Goal: Task Accomplishment & Management: Manage account settings

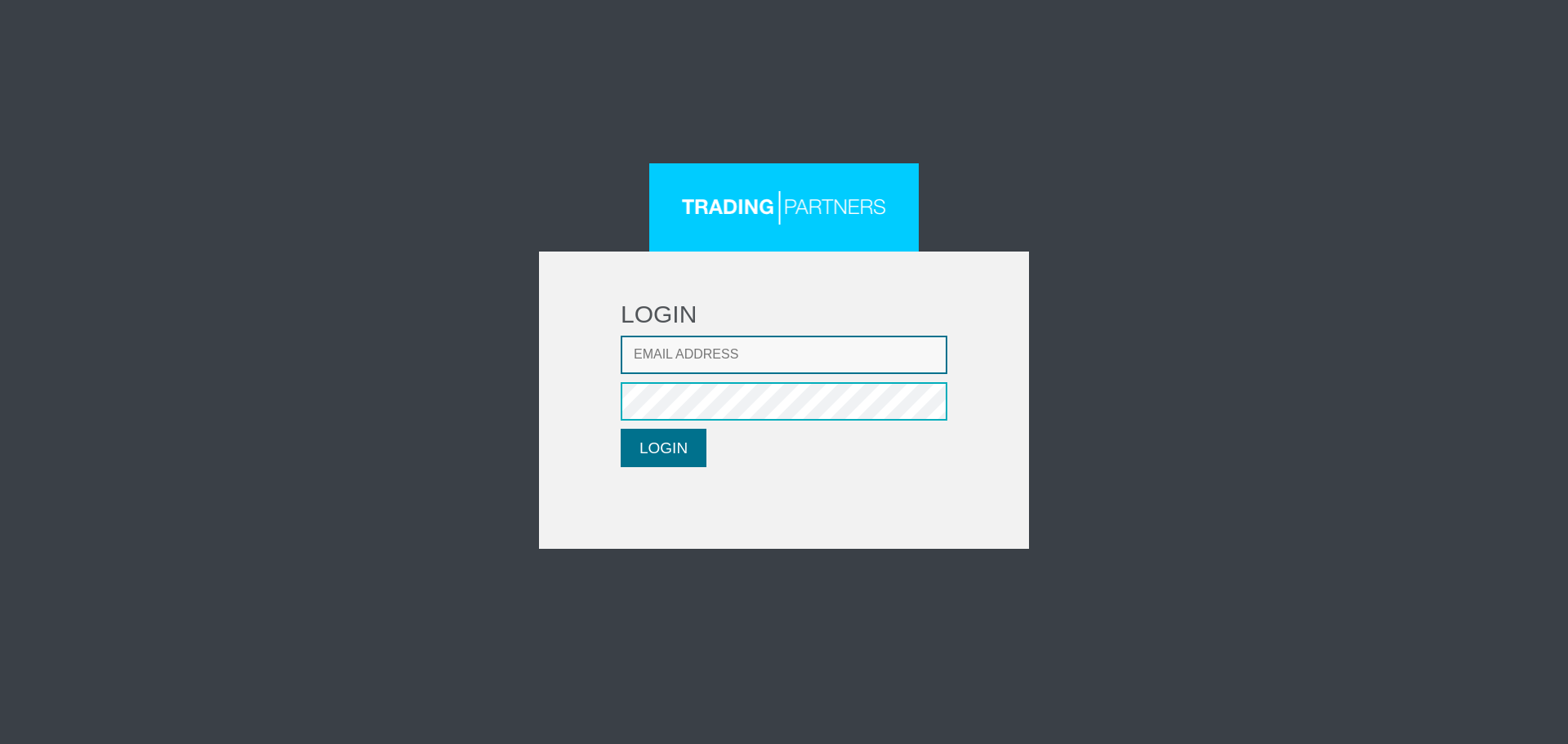
type input "lpatsalidou@fxcess.com"
click at [663, 452] on button "LOGIN" at bounding box center [663, 448] width 85 height 38
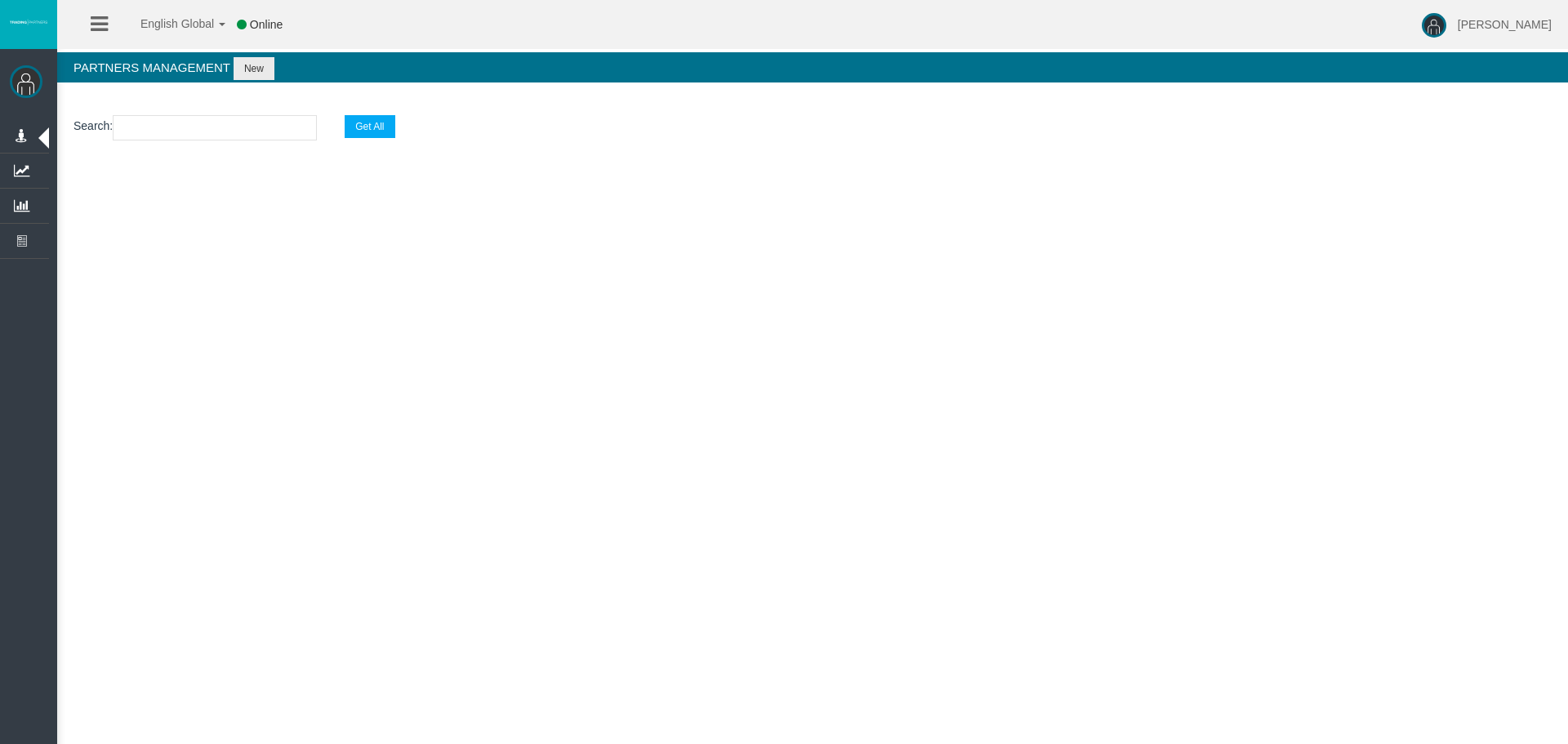
click at [49, 130] on div "[PERSON_NAME] Administration Manage Roles Manage Users Manage Routes Sales" at bounding box center [28, 431] width 57 height 765
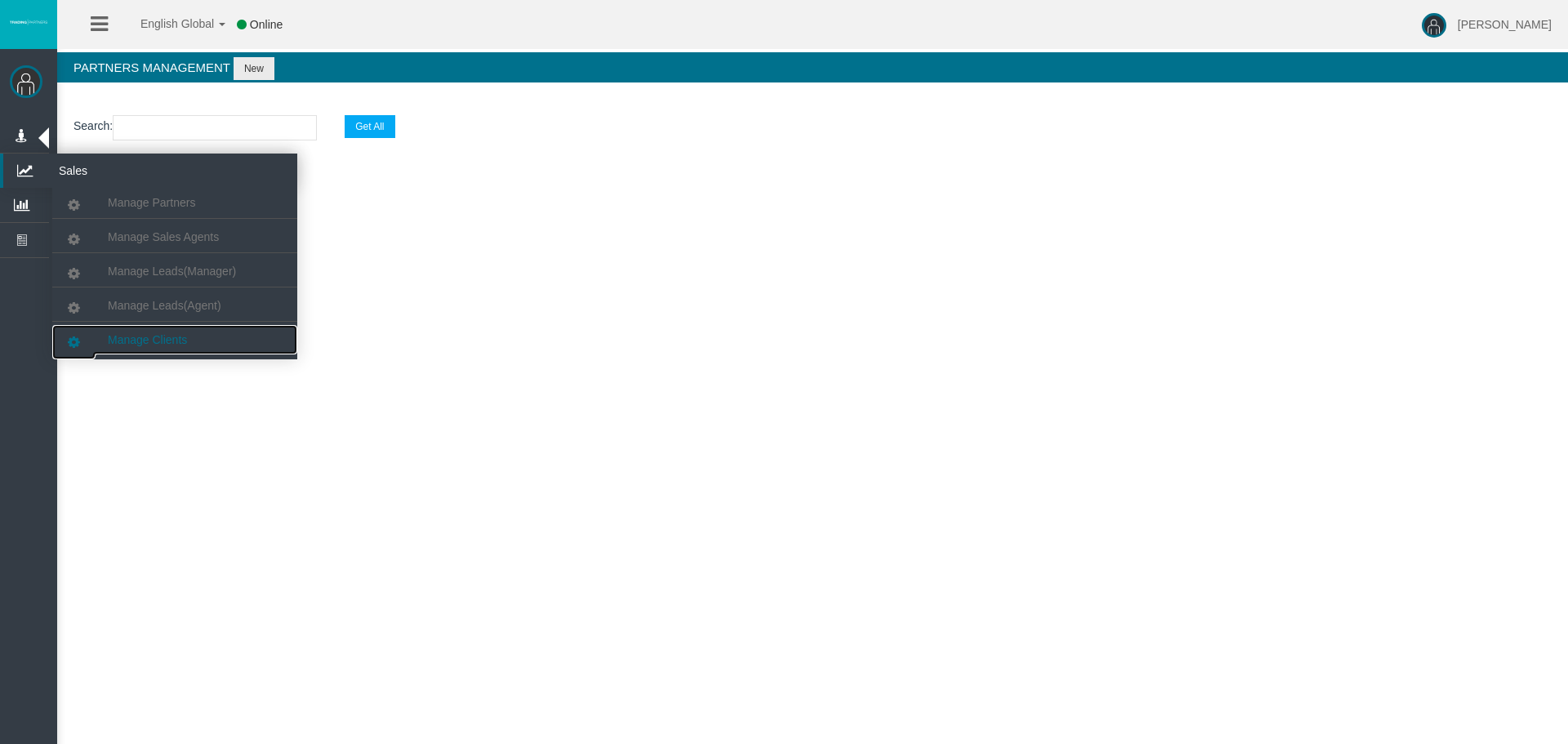
click at [161, 346] on link "Manage Clients" at bounding box center [174, 339] width 245 height 29
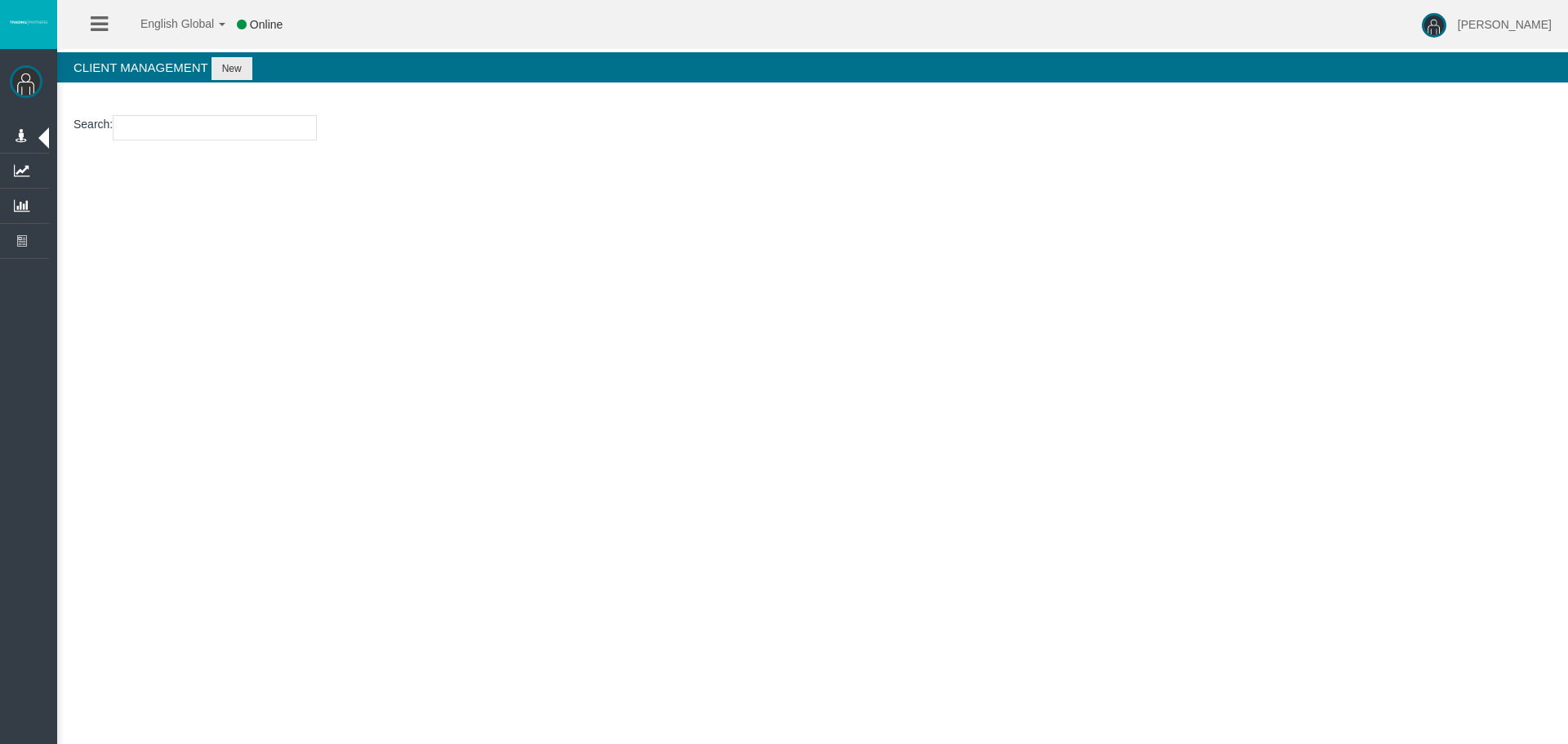
click at [184, 132] on input "number" at bounding box center [214, 128] width 204 height 26
click at [169, 125] on input "number" at bounding box center [214, 128] width 204 height 26
paste input "15180266"
click at [232, 121] on input "15180266" at bounding box center [214, 128] width 204 height 26
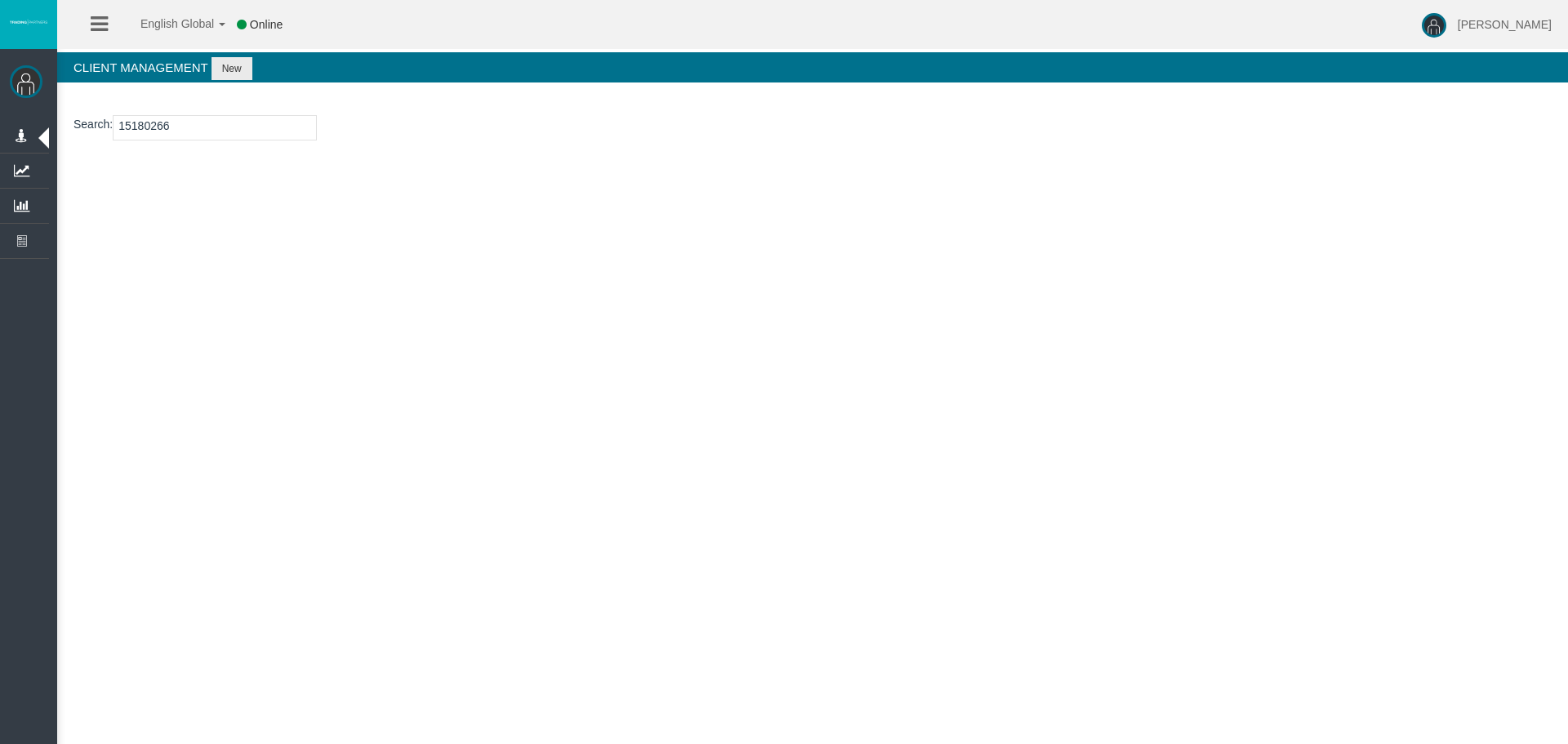
click at [308, 229] on div "Search : 15180266 Loading..." at bounding box center [813, 168] width 1511 height 139
drag, startPoint x: 189, startPoint y: 121, endPoint x: -27, endPoint y: 126, distance: 216.1
click at [0, 126] on html "English Global 简体中文 English Global 日本語 한국어 Online [PERSON_NAME] Help Log Out [P…" at bounding box center [784, 372] width 1568 height 744
click at [470, 172] on section "Loading..." at bounding box center [813, 193] width 1511 height 57
drag, startPoint x: 196, startPoint y: 127, endPoint x: -47, endPoint y: 139, distance: 243.3
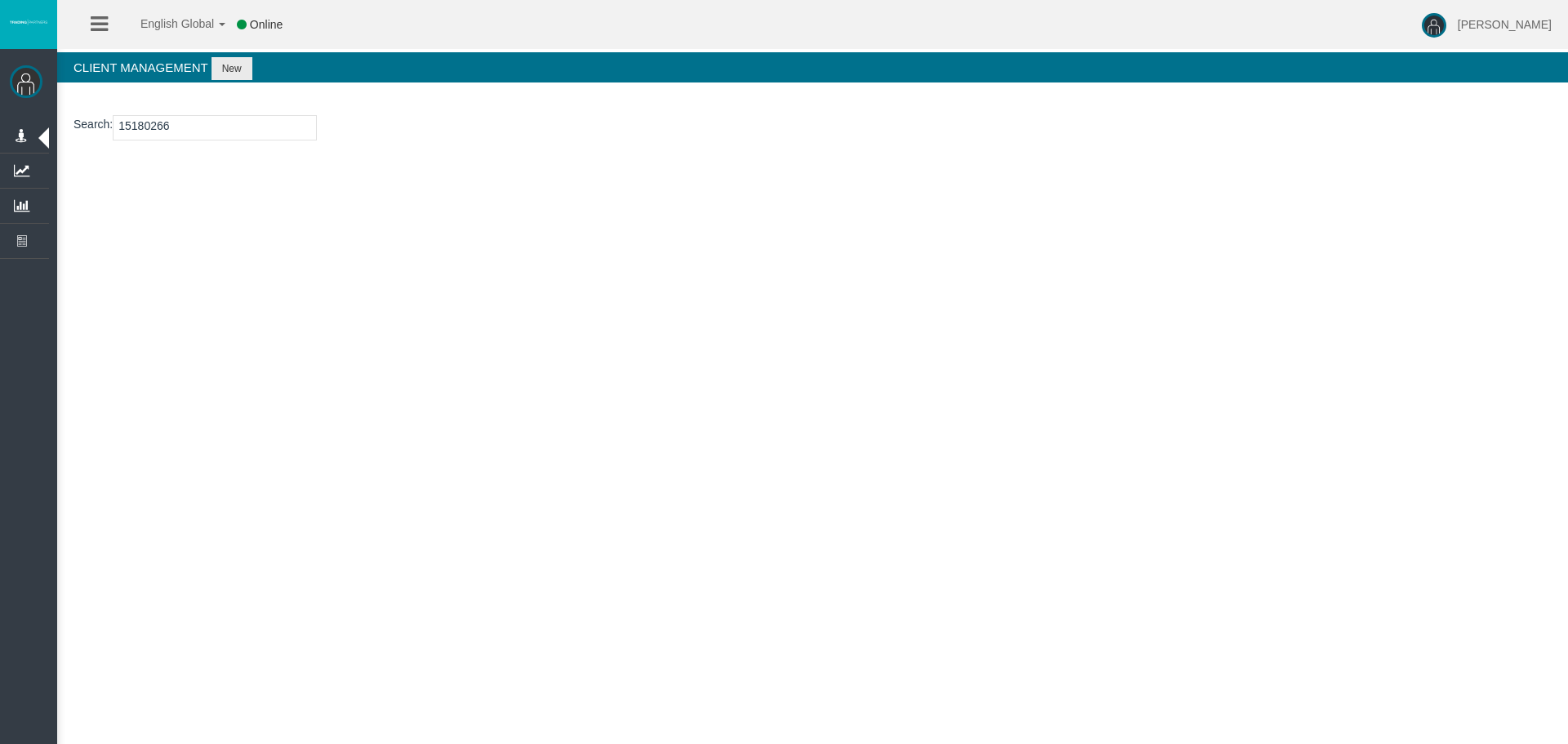
click at [0, 139] on html "English Global 简体中文 English Global 日本語 한국어 Online [PERSON_NAME] Help Log Out [P…" at bounding box center [784, 372] width 1568 height 744
paste input "26108171"
click at [243, 124] on input "26108171" at bounding box center [214, 128] width 204 height 26
type input "26108171"
click at [236, 62] on button "New" at bounding box center [232, 68] width 41 height 23
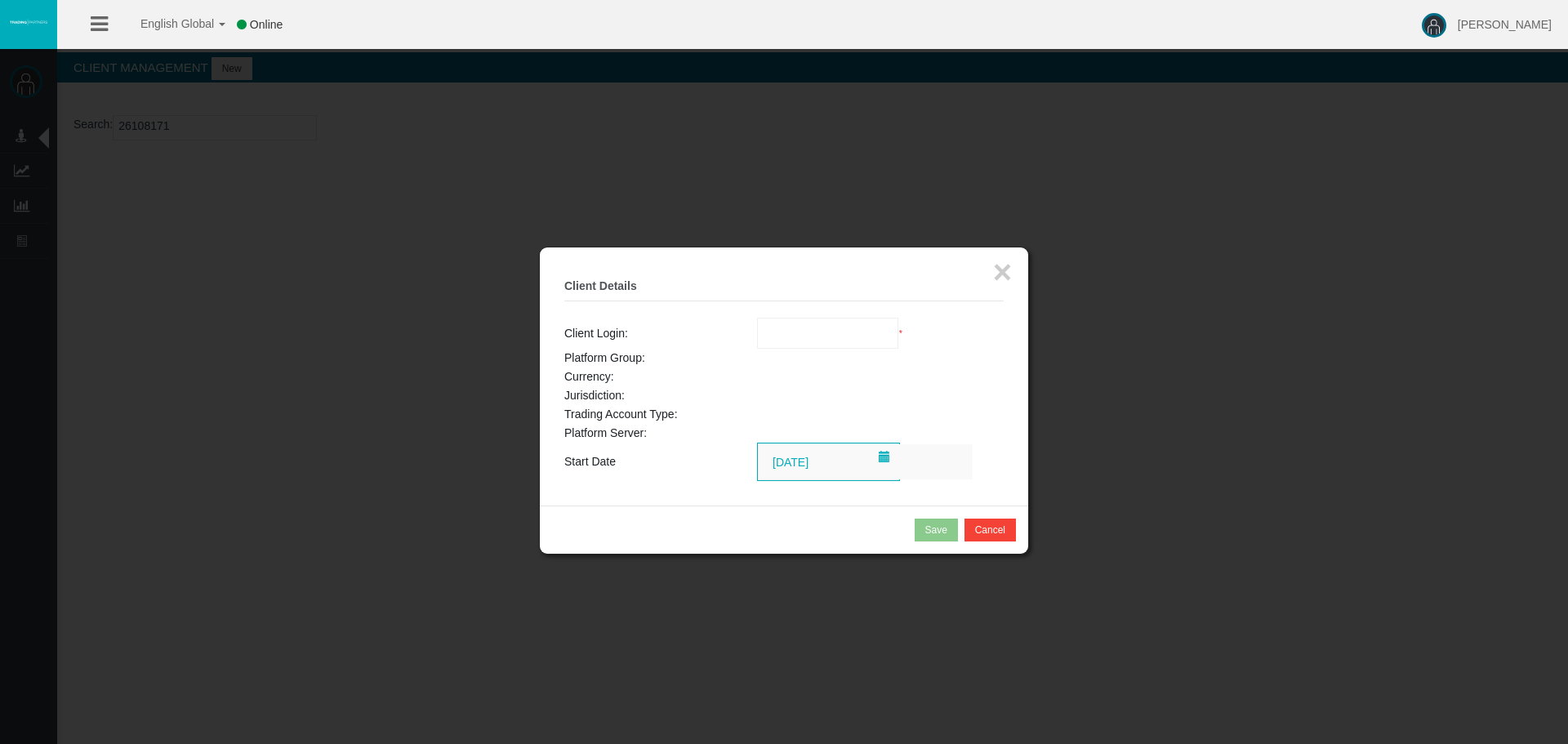
click at [666, 341] on td "Client Login:" at bounding box center [661, 333] width 193 height 31
click at [990, 537] on button "Cancel" at bounding box center [990, 530] width 51 height 23
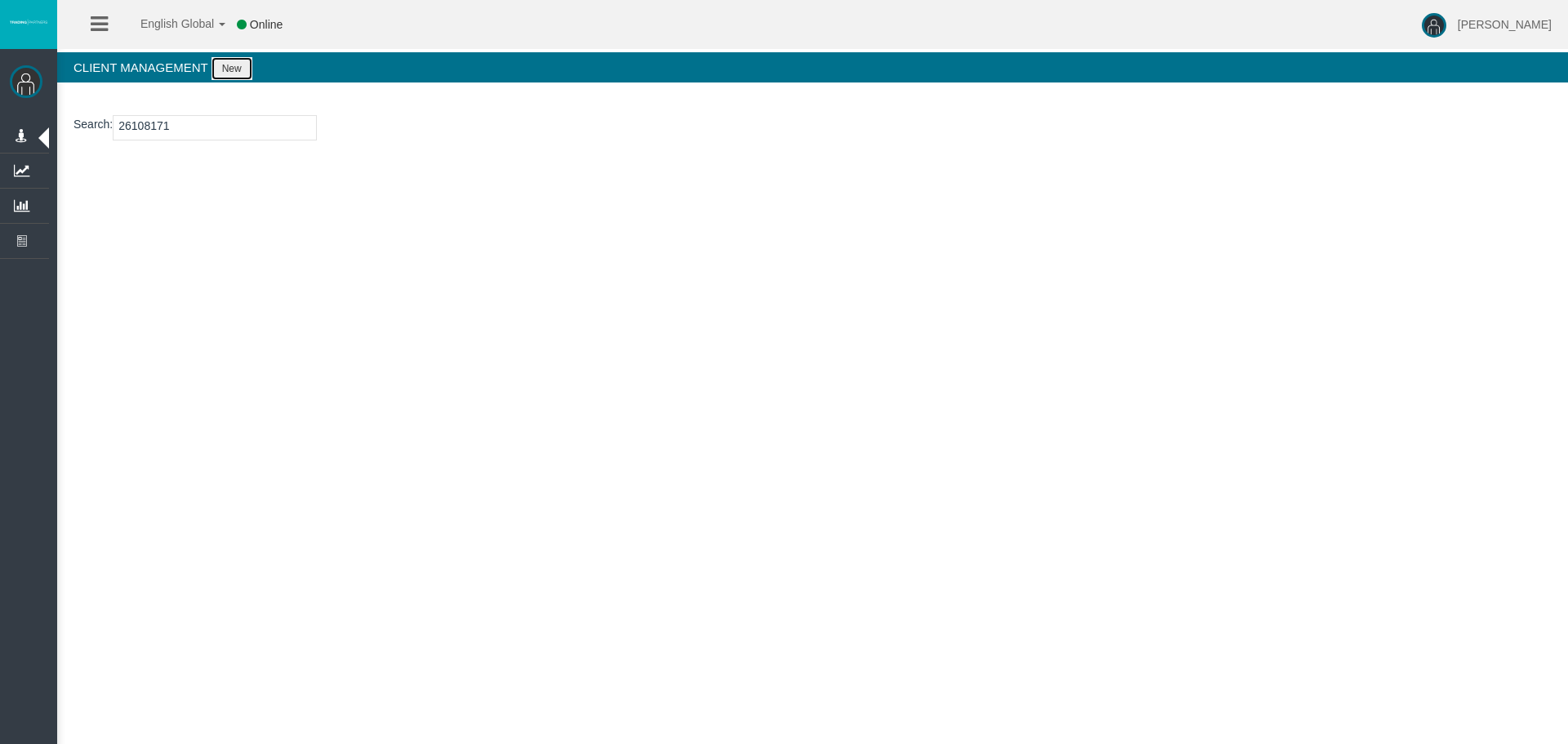
click at [235, 67] on button "New" at bounding box center [232, 68] width 41 height 23
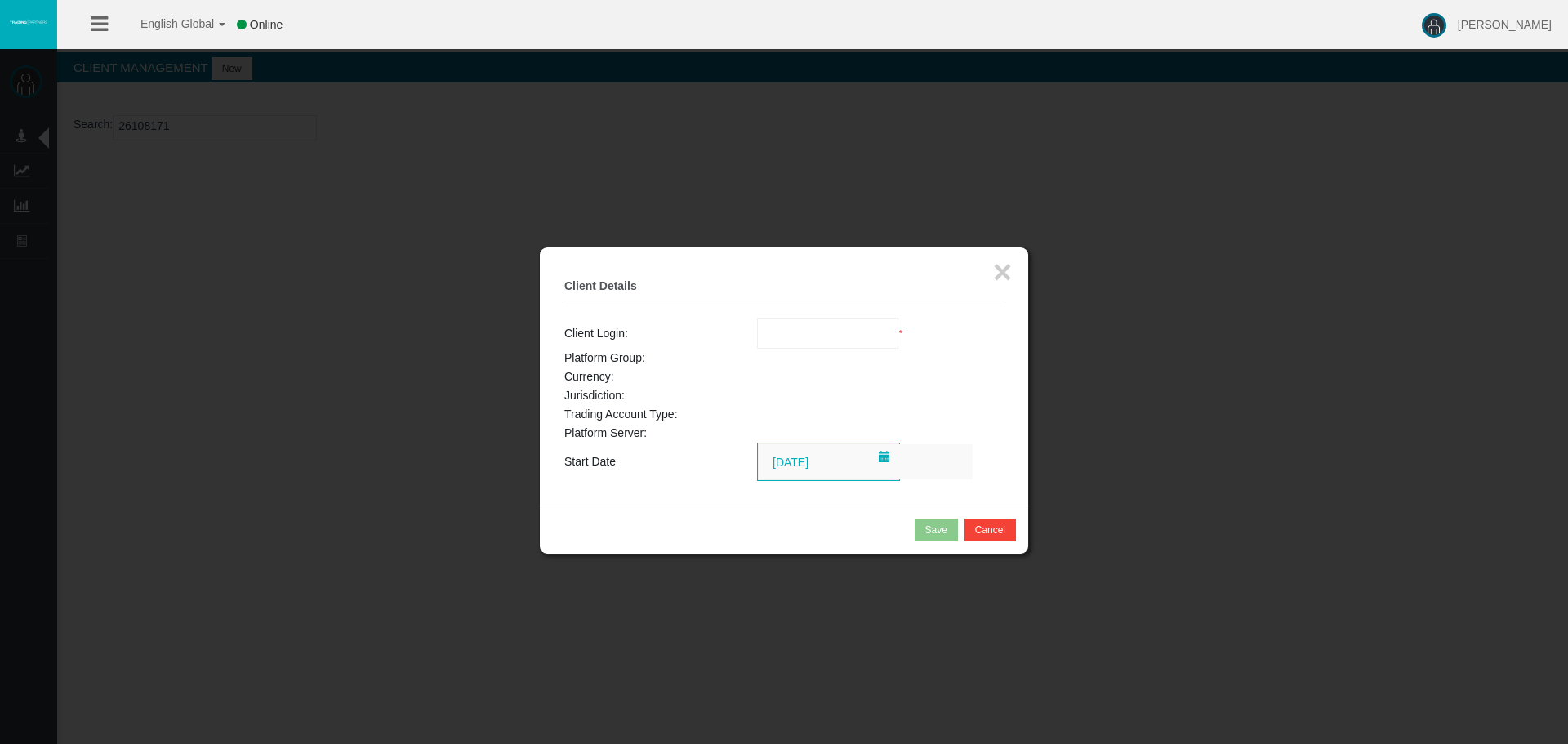
click at [736, 346] on td "Client Login:" at bounding box center [661, 333] width 193 height 31
click at [731, 325] on td "Client Login:" at bounding box center [661, 333] width 193 height 31
click at [800, 333] on input "text" at bounding box center [828, 333] width 140 height 29
paste input "26108171"
click at [790, 375] on td at bounding box center [880, 377] width 247 height 19
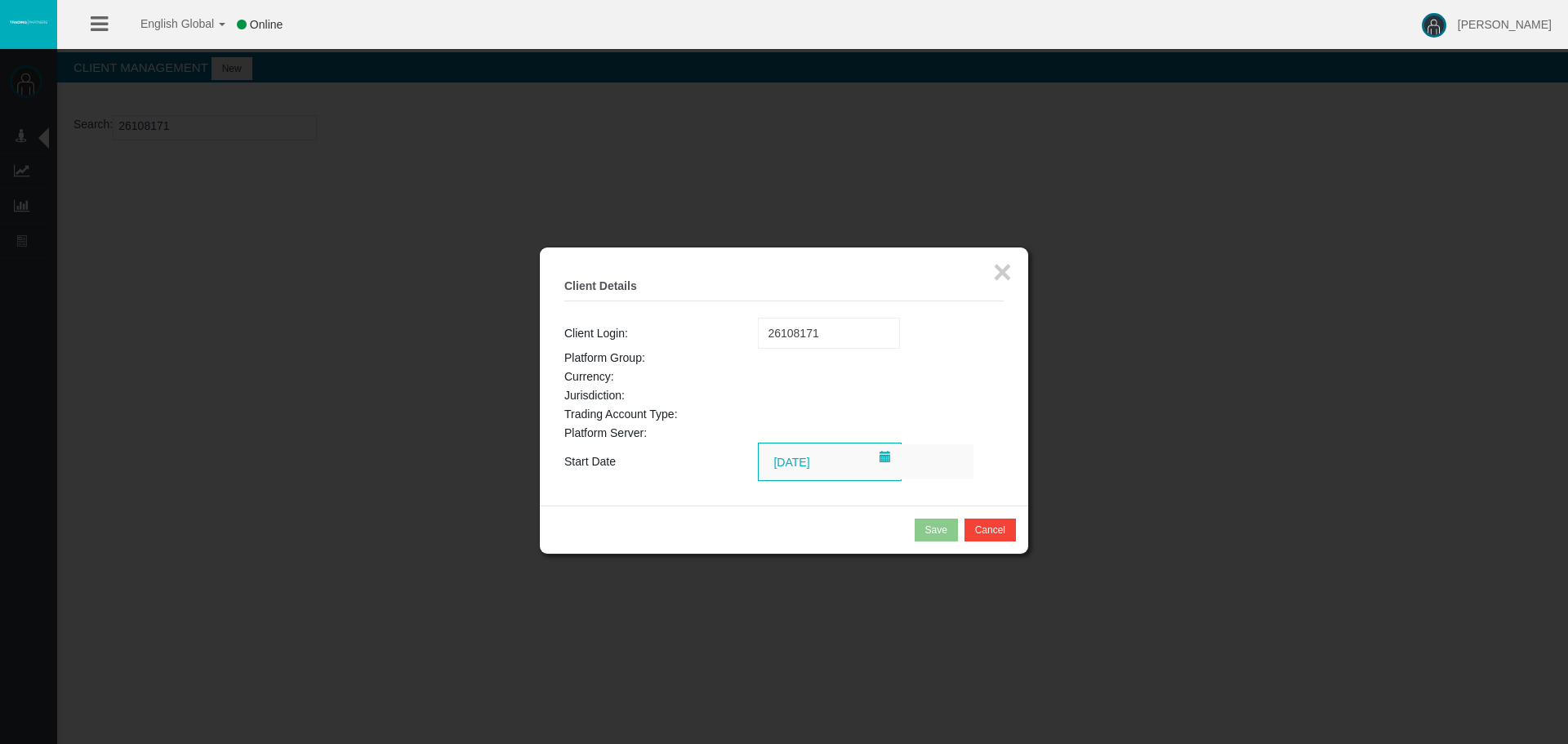
click at [814, 350] on td at bounding box center [881, 358] width 246 height 19
click at [772, 404] on td at bounding box center [881, 395] width 246 height 19
click at [878, 339] on input "26108171" at bounding box center [829, 333] width 140 height 29
type input "26108171"
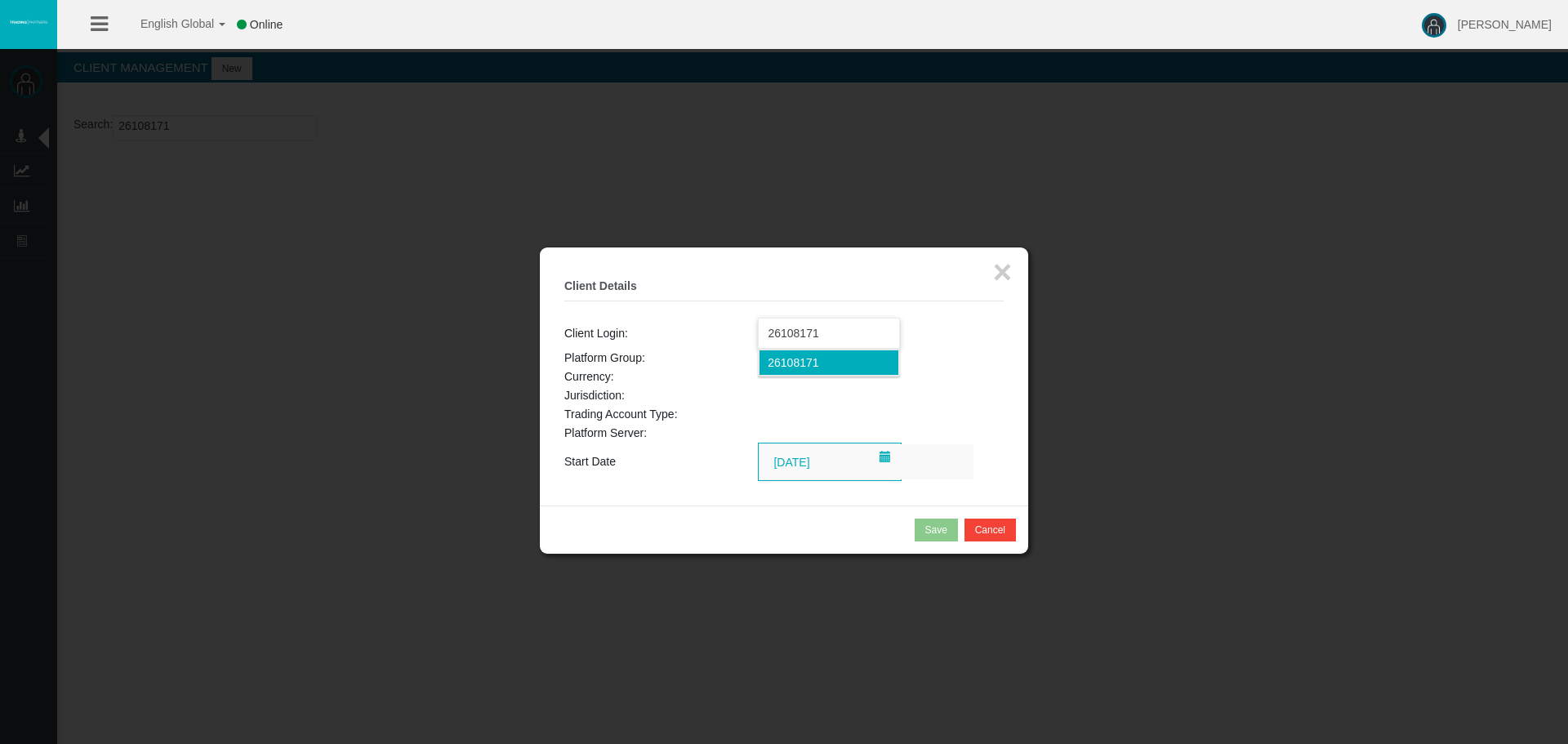
click at [792, 369] on span "26108171" at bounding box center [792, 362] width 50 height 13
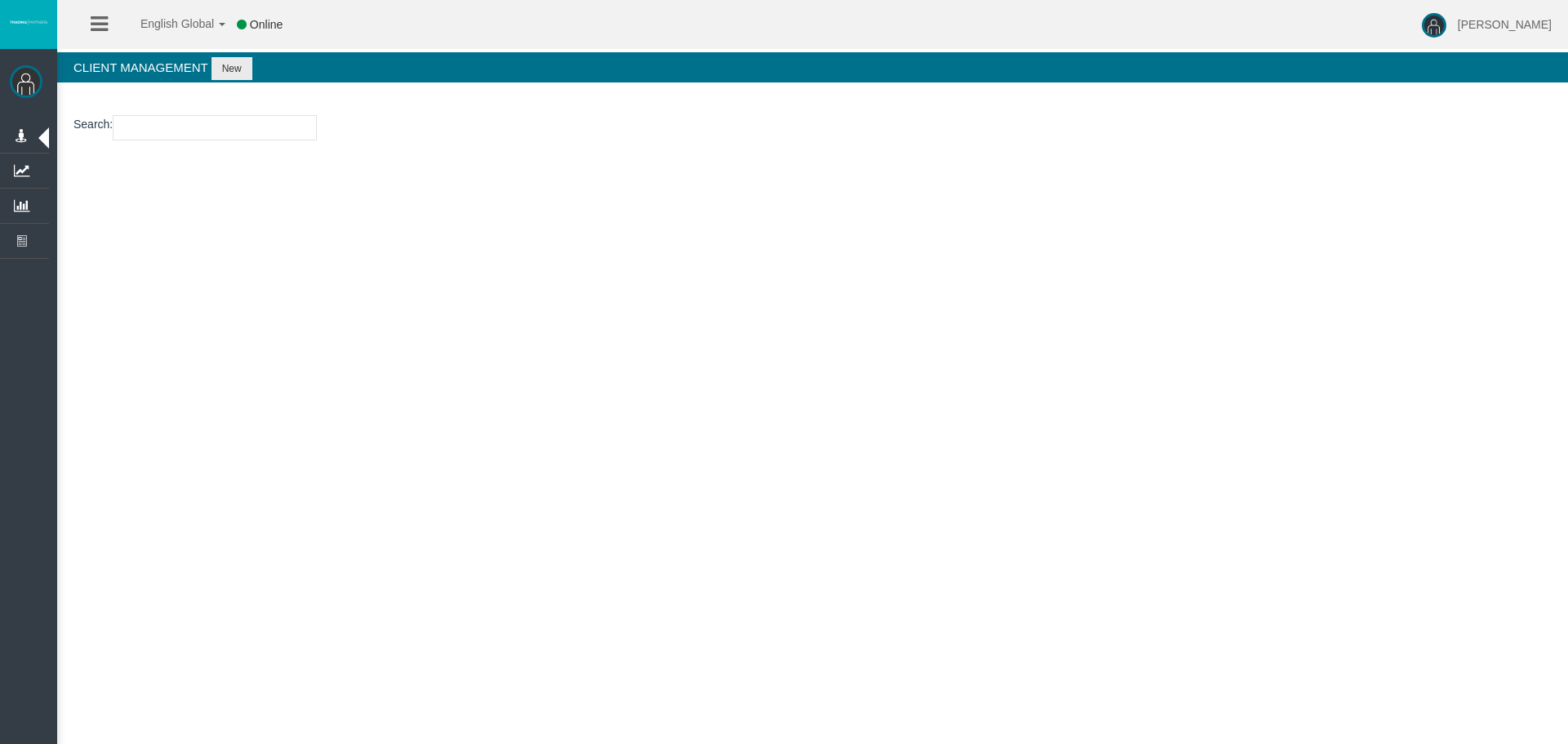
drag, startPoint x: 152, startPoint y: 122, endPoint x: 161, endPoint y: 116, distance: 10.8
click at [152, 122] on input "number" at bounding box center [214, 128] width 204 height 26
click at [223, 62] on button "New" at bounding box center [232, 68] width 41 height 23
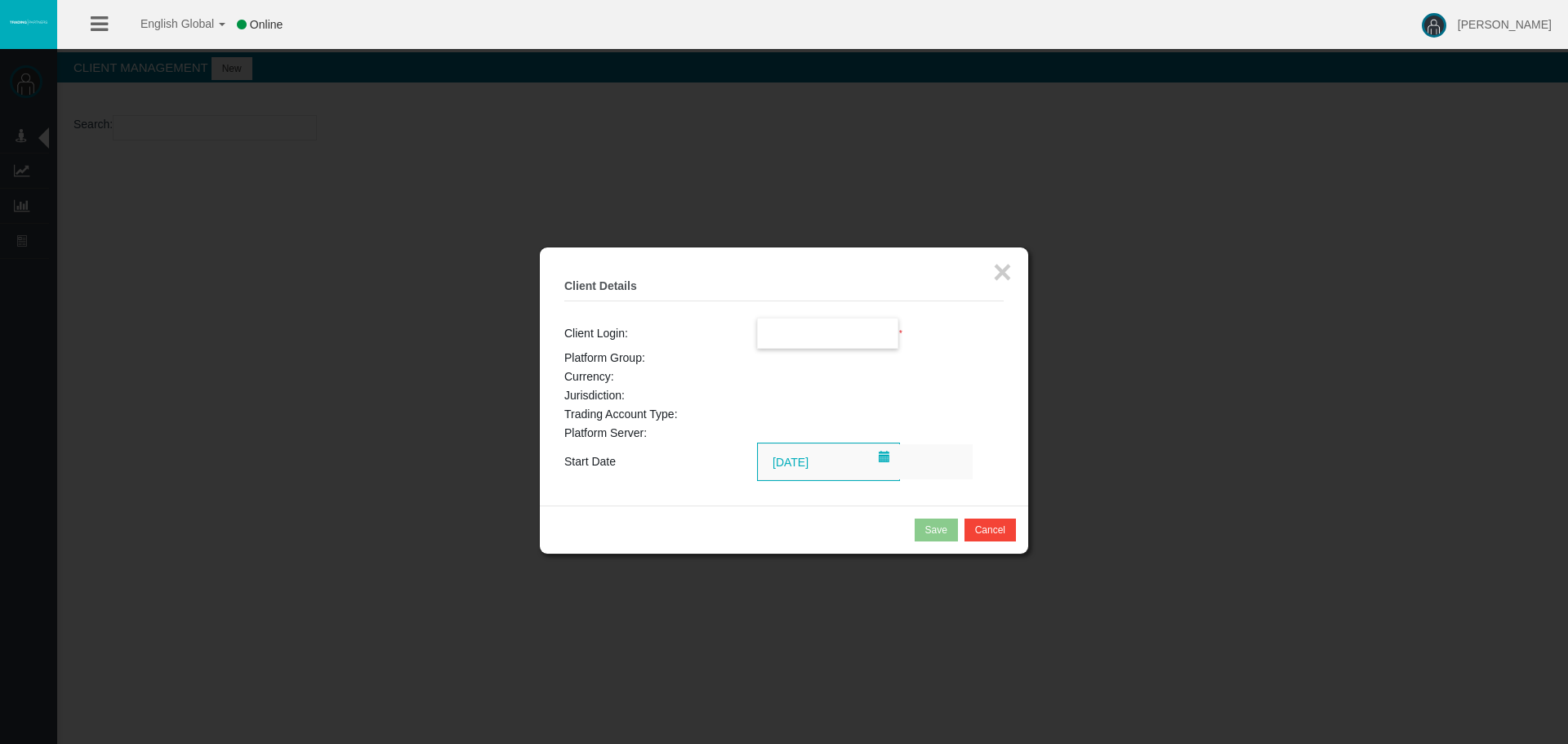
click at [801, 341] on input "text" at bounding box center [828, 333] width 140 height 29
paste input "26108171"
click at [796, 357] on span "26108171" at bounding box center [791, 362] width 50 height 13
type input "26108171"
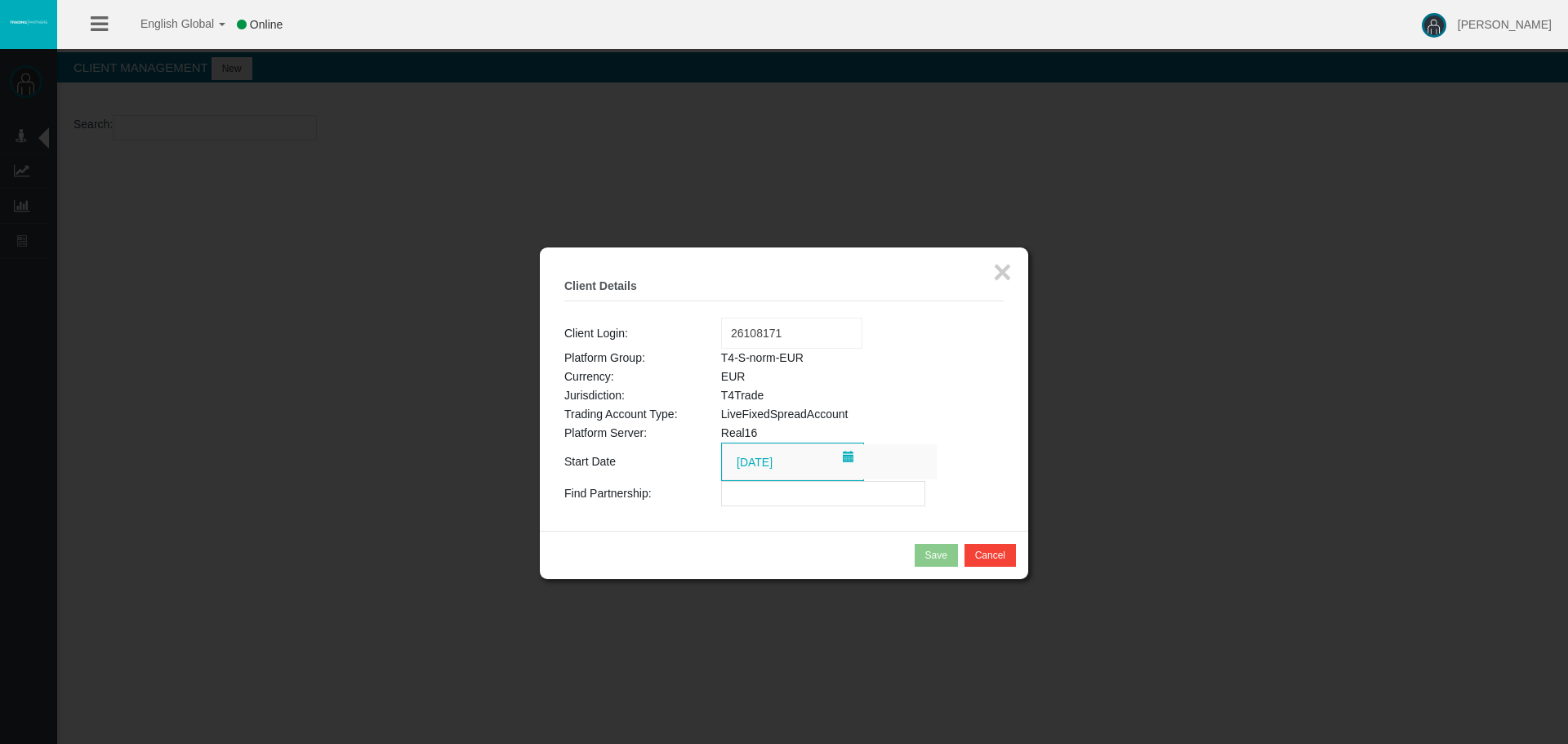
click at [811, 499] on input "text" at bounding box center [823, 494] width 204 height 26
paste input "IBupyd5"
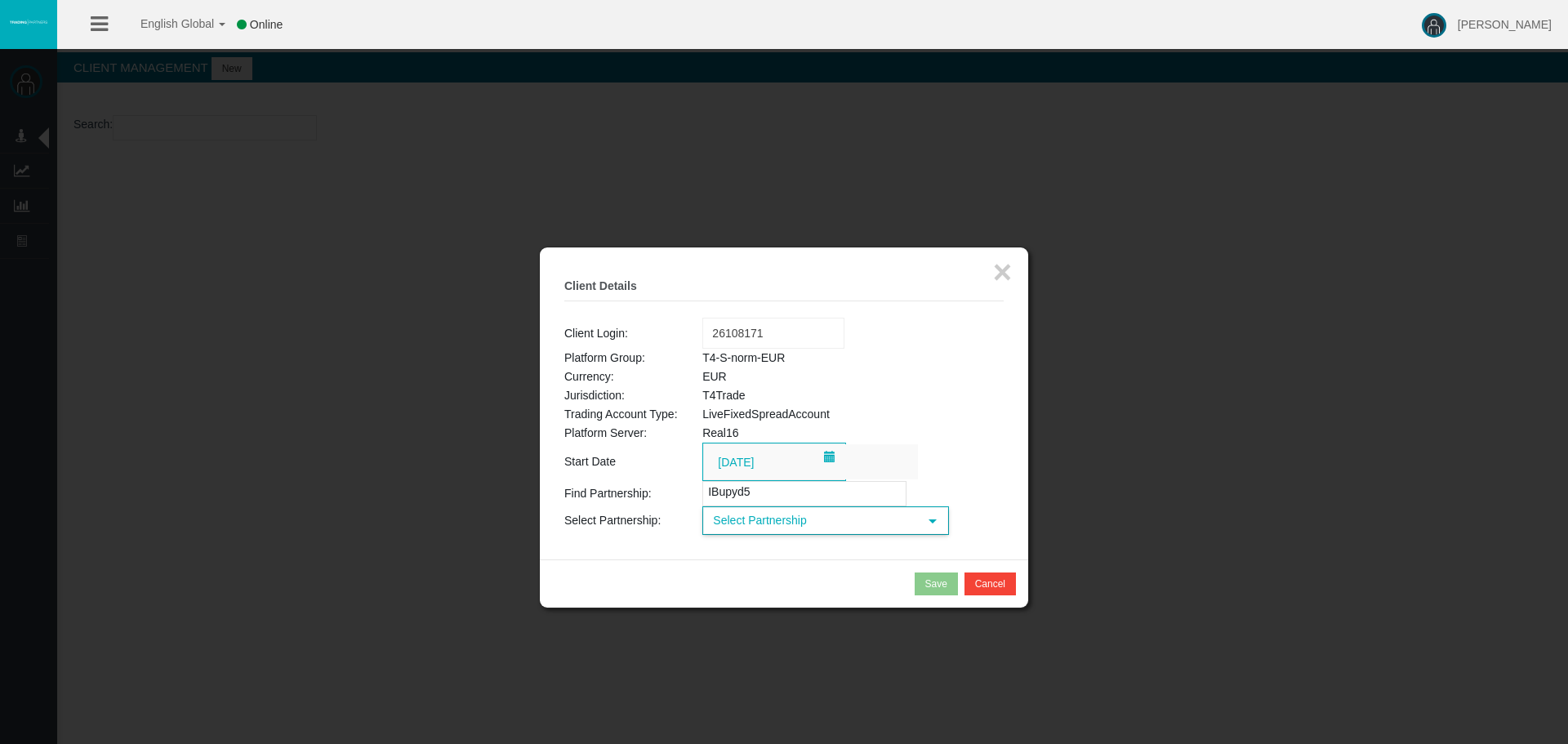
type input "IBupyd5"
click at [761, 521] on span "Select Partnership" at bounding box center [811, 520] width 214 height 26
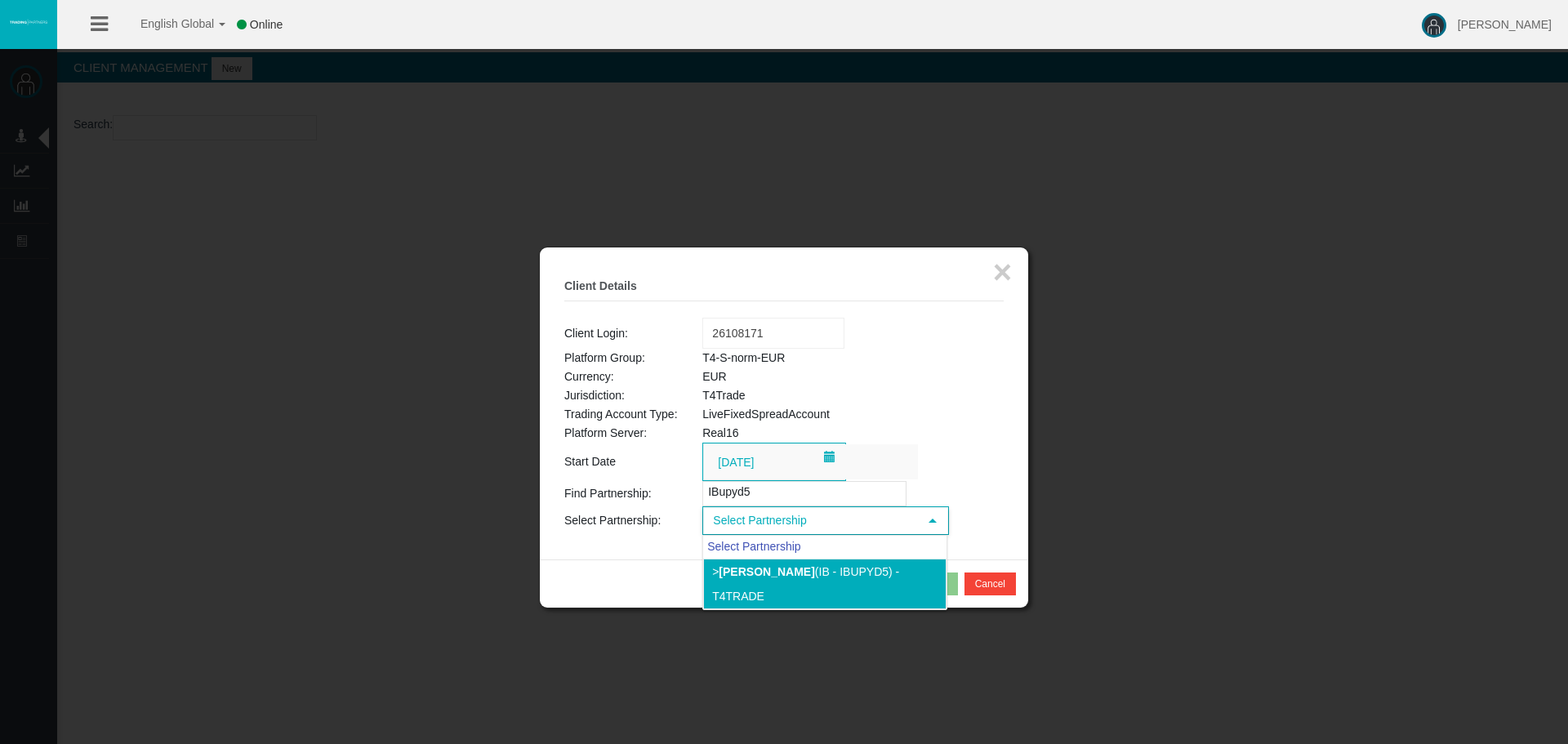
click at [791, 575] on b "Claudiu Florin Dita" at bounding box center [766, 571] width 96 height 13
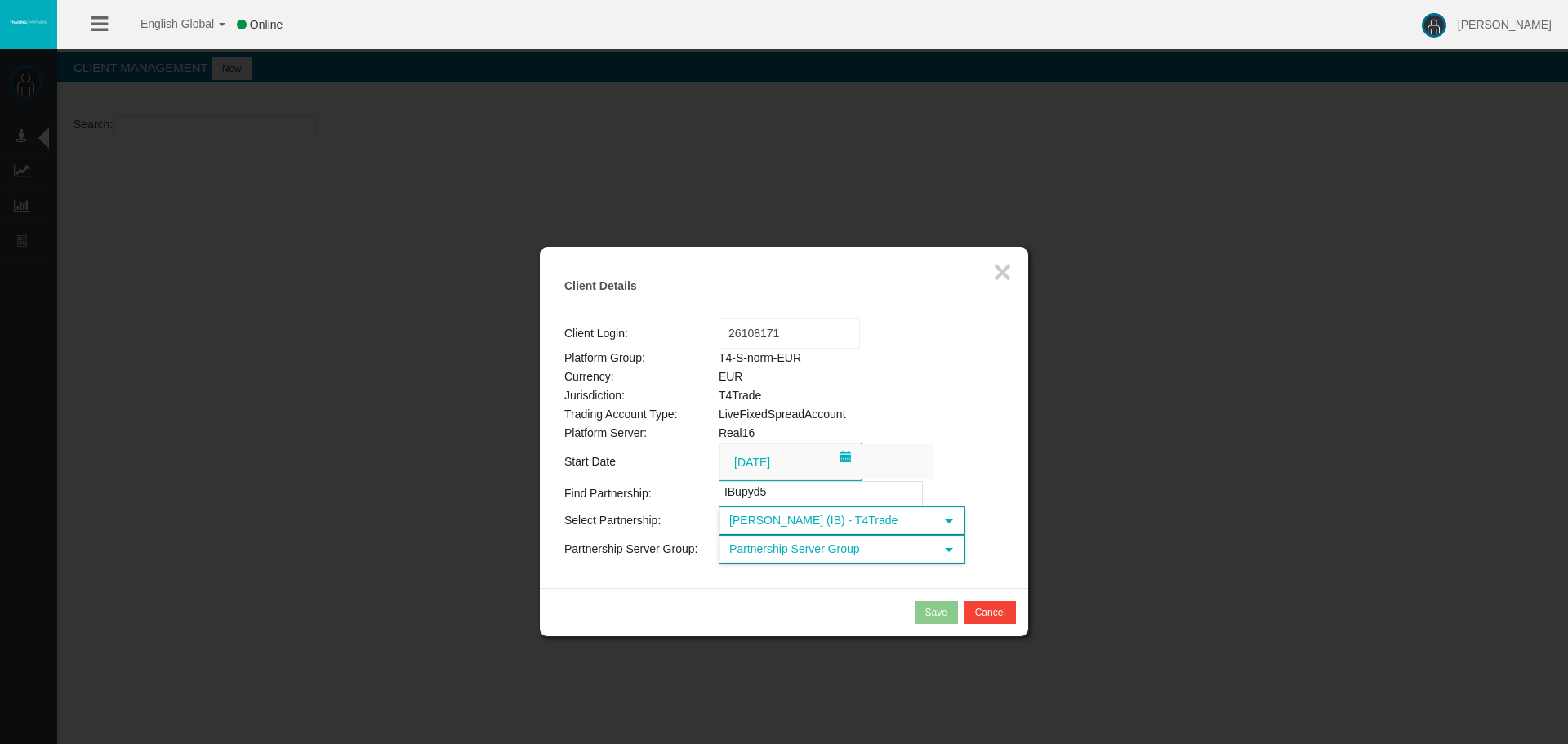
click at [839, 552] on span "Partnership Server Group" at bounding box center [827, 549] width 214 height 26
click at [825, 550] on span "Partnership Server Group" at bounding box center [827, 549] width 214 height 26
click at [829, 605] on li "T4-S-norm-EUR (EUR)" at bounding box center [841, 599] width 244 height 26
click at [942, 613] on div "Save" at bounding box center [937, 612] width 22 height 15
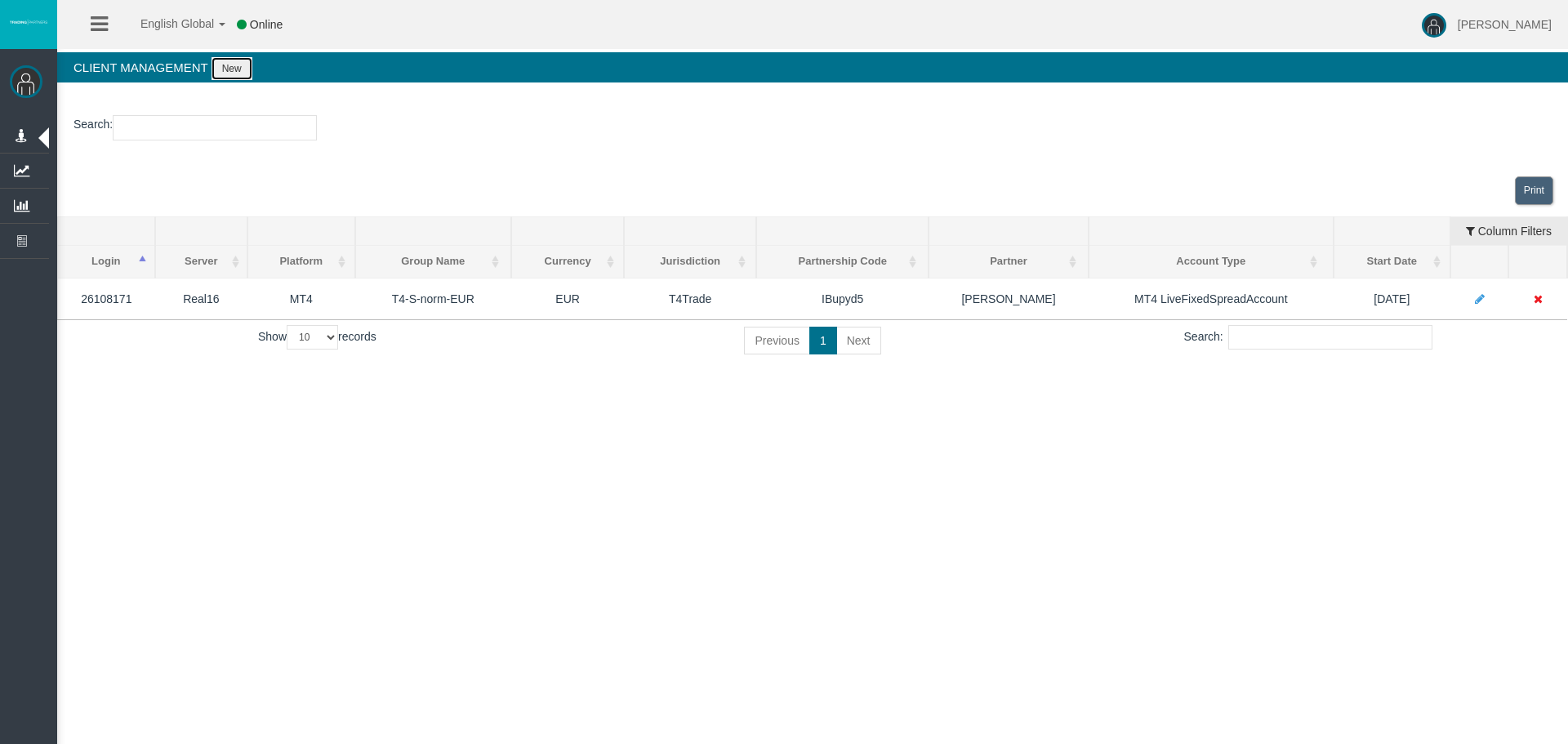
click at [230, 72] on button "New" at bounding box center [232, 68] width 41 height 23
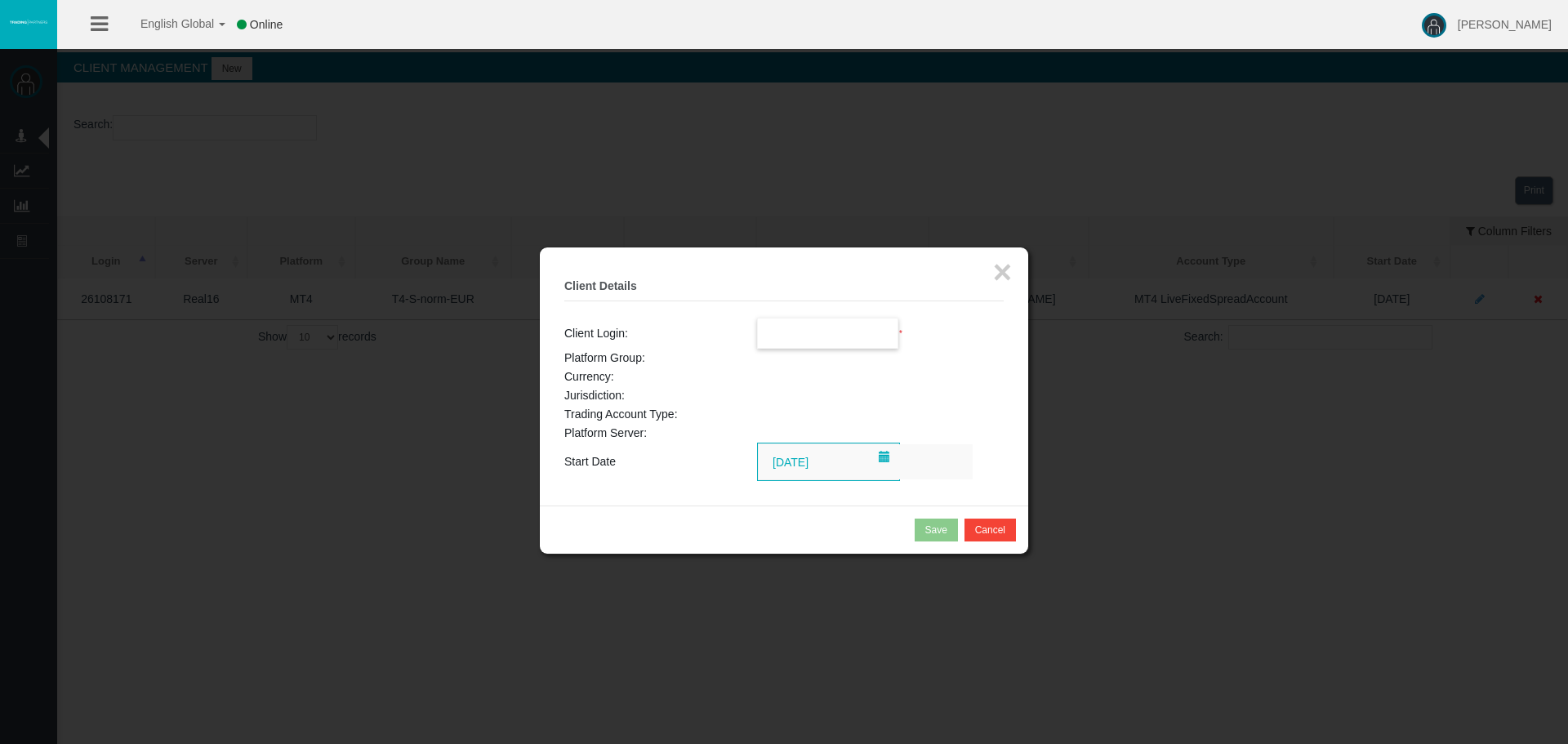
click at [878, 338] on input "text" at bounding box center [828, 333] width 140 height 29
paste input "15180266"
click at [856, 351] on li "15180266" at bounding box center [828, 362] width 140 height 26
type input "15180266"
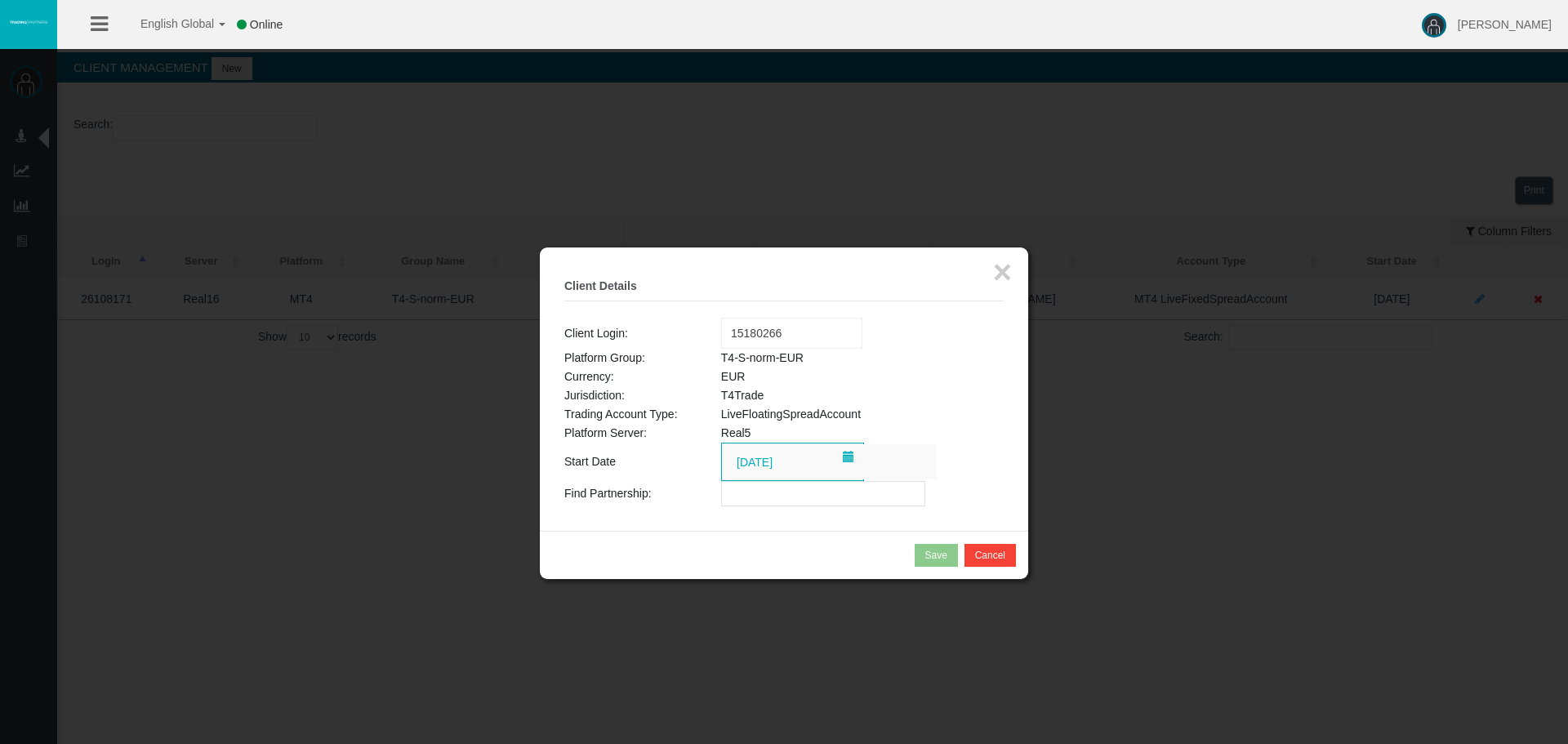
click at [777, 492] on input "text" at bounding box center [823, 494] width 204 height 26
paste input "IBupyd5"
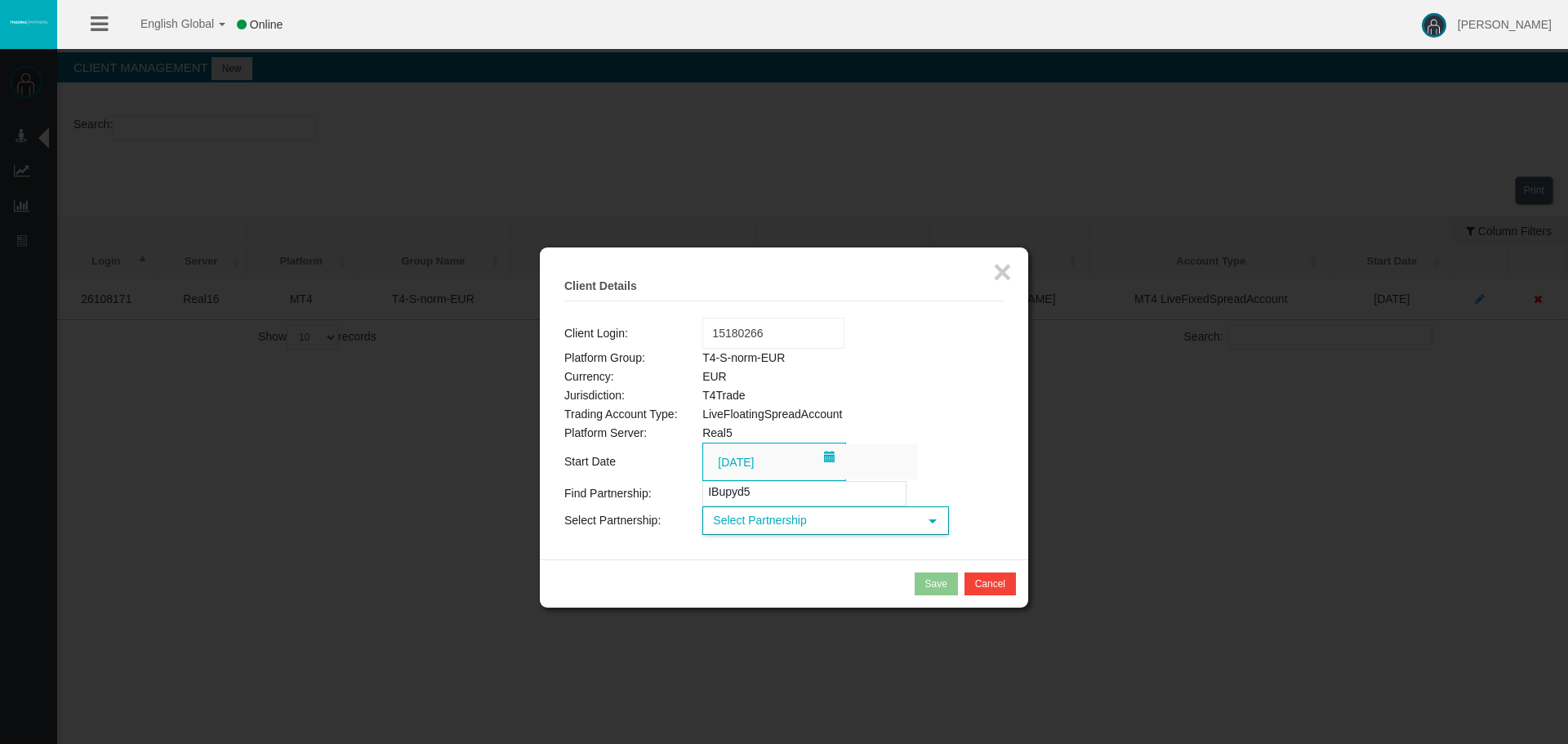
type input "IBupyd5"
click at [826, 516] on span "Select Partnership" at bounding box center [811, 520] width 214 height 26
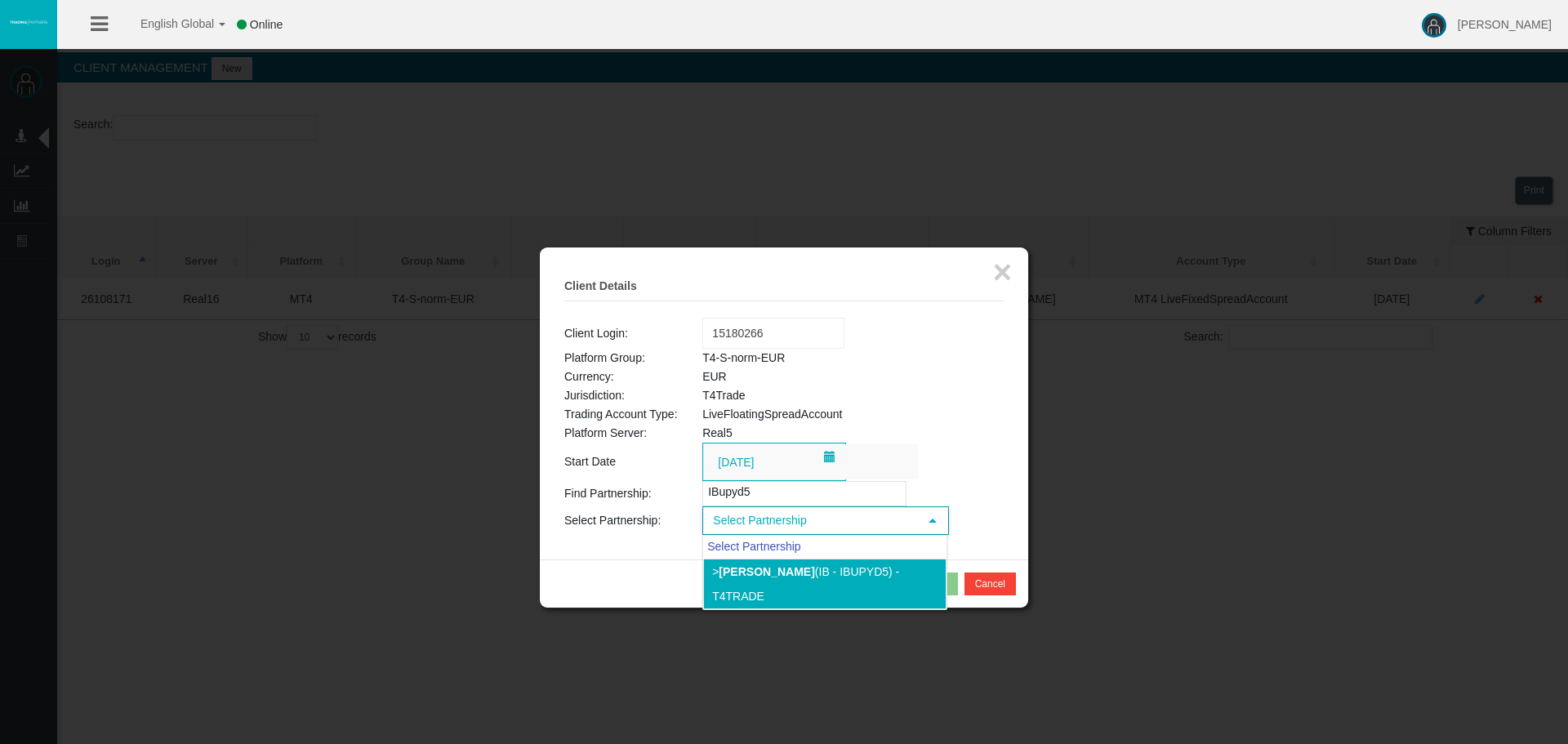
click at [807, 585] on li "> Claudiu Florin Dita (IB - IBupyd5) - T4Trade" at bounding box center [825, 583] width 244 height 50
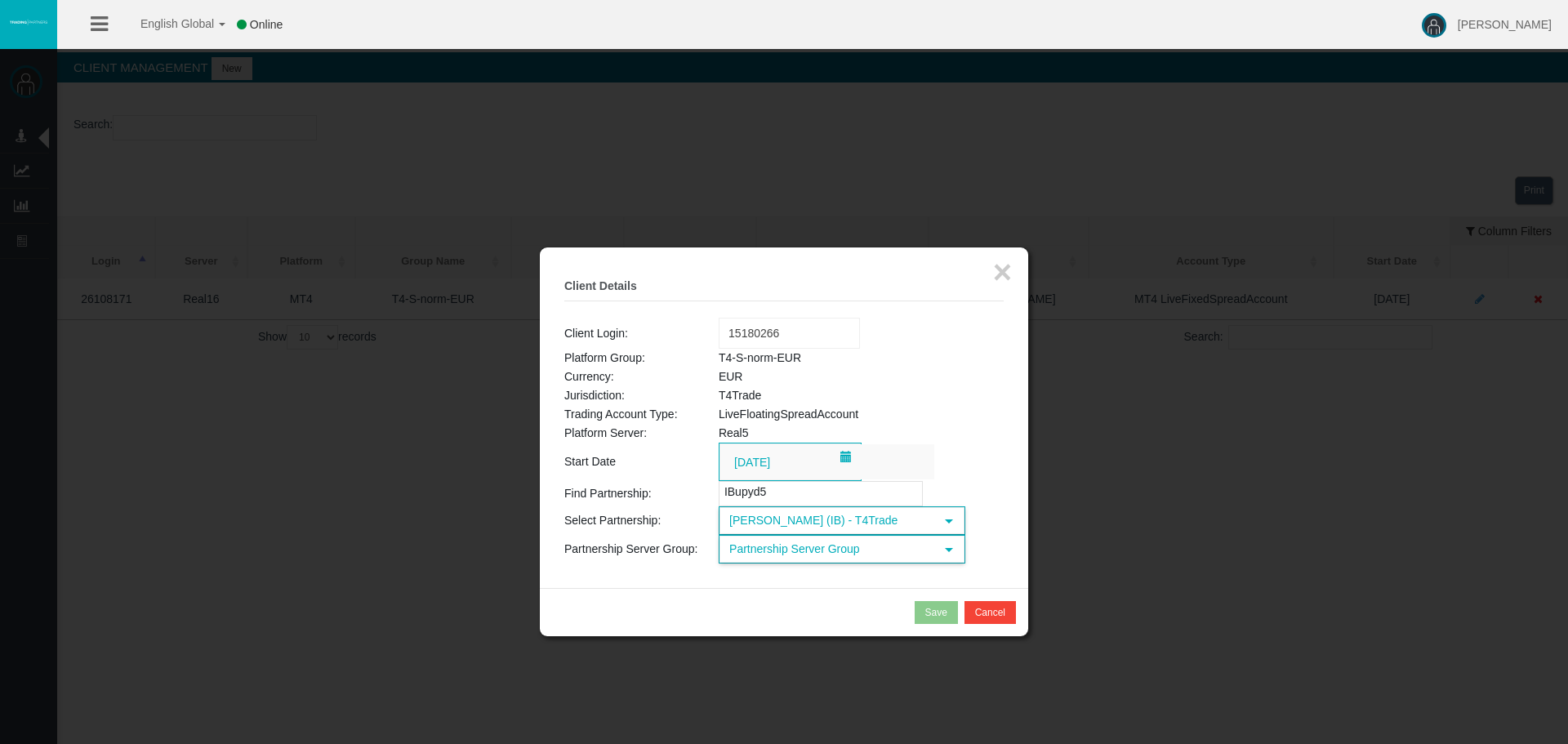
click at [807, 552] on span "Partnership Server Group" at bounding box center [827, 549] width 214 height 26
click at [828, 529] on span "Claudiu Florin Dita (IB) - T4Trade" at bounding box center [827, 520] width 214 height 26
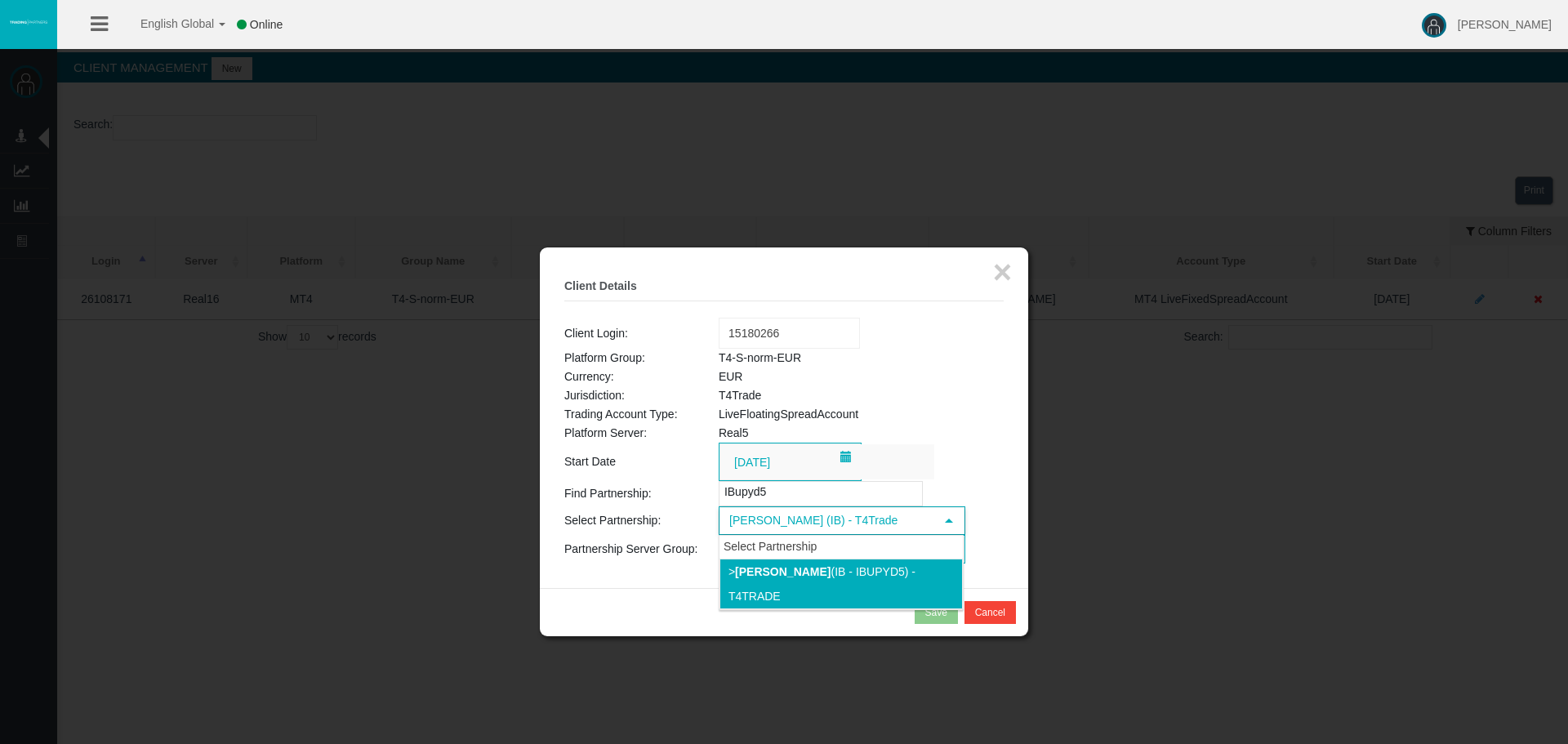
click at [837, 522] on span "Claudiu Florin Dita (IB) - T4Trade" at bounding box center [827, 520] width 214 height 26
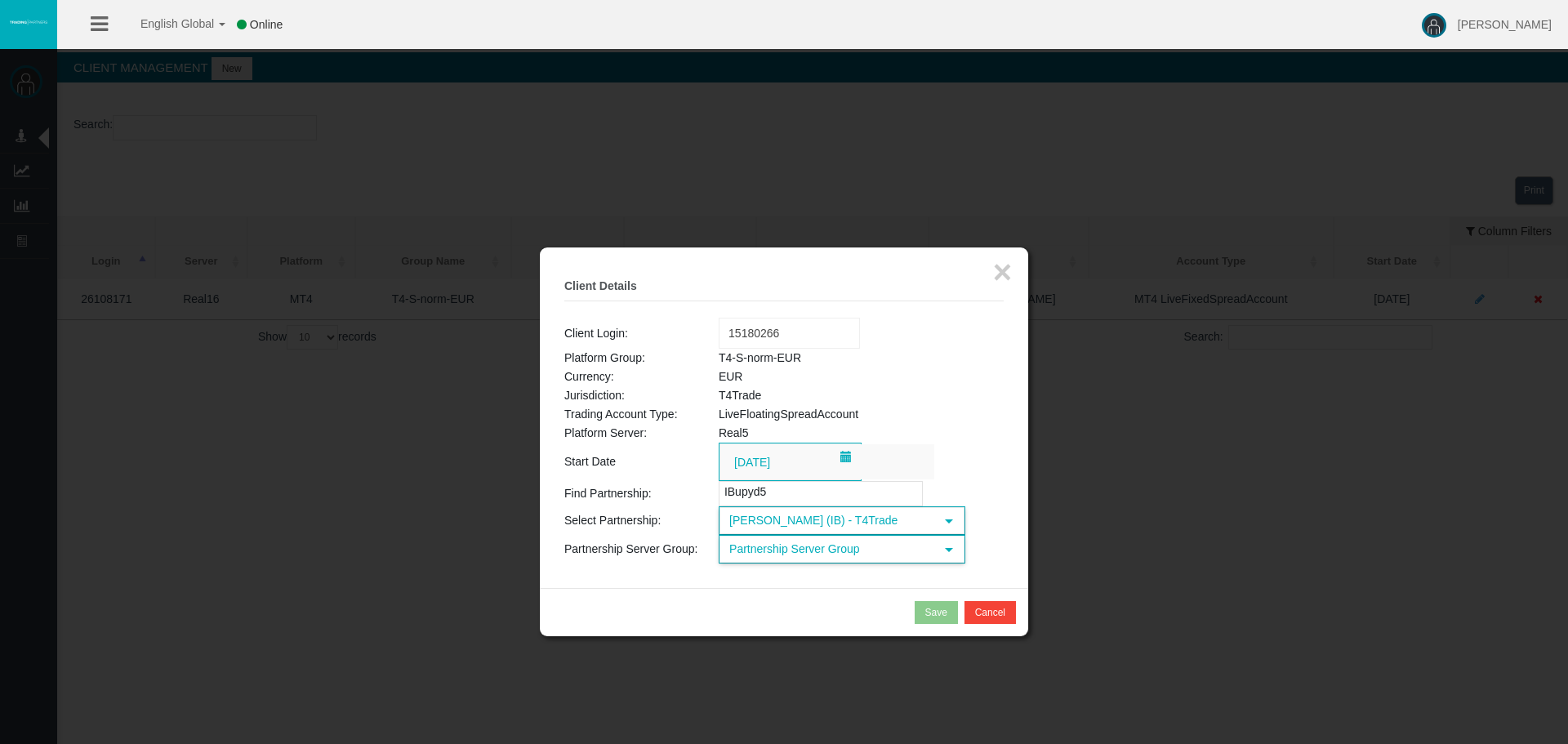
click at [832, 544] on span "Partnership Server Group" at bounding box center [827, 549] width 214 height 26
click at [820, 553] on span "Partnership Server Group" at bounding box center [827, 549] width 214 height 26
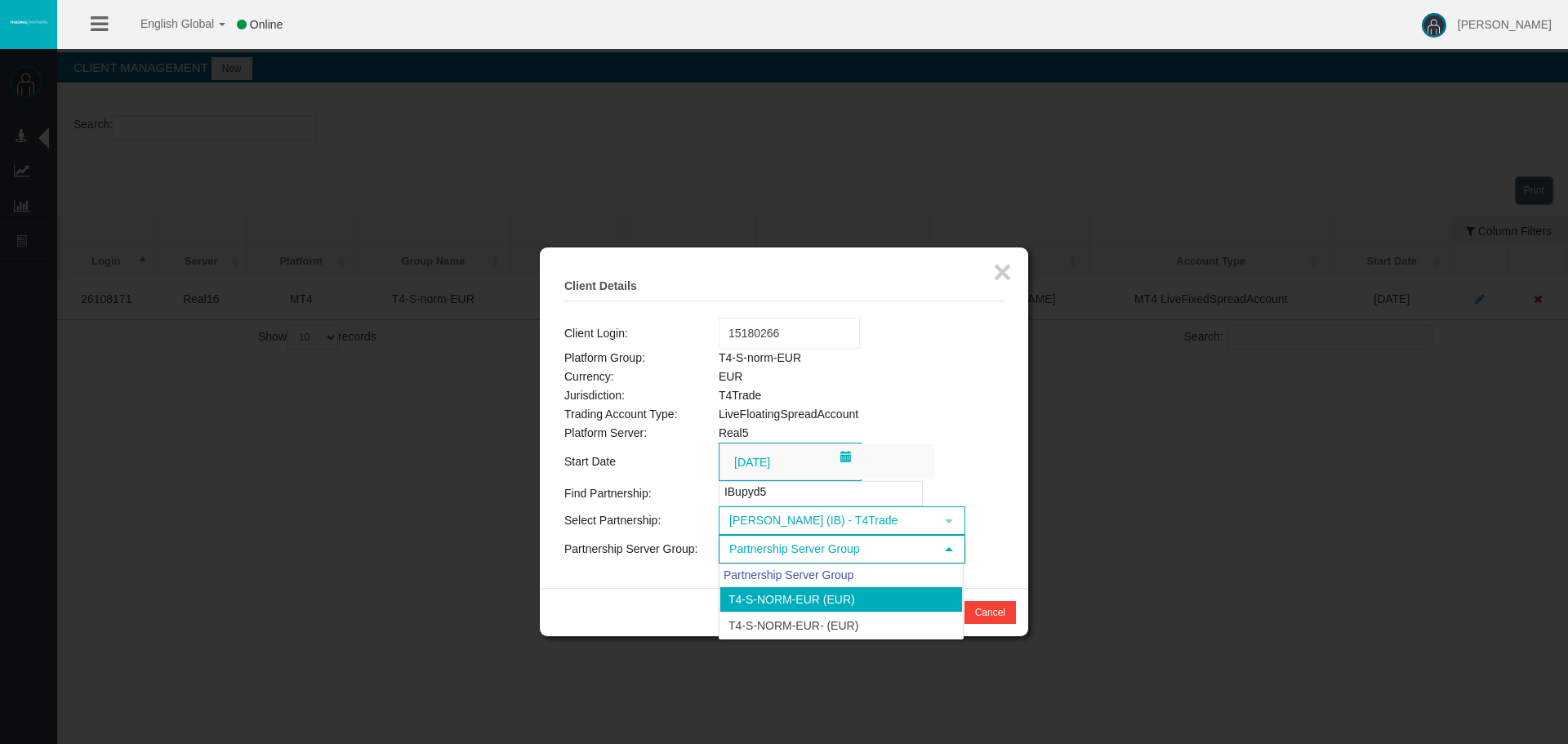
click at [889, 605] on li "T4-S-norm-EUR (EUR)" at bounding box center [841, 599] width 244 height 26
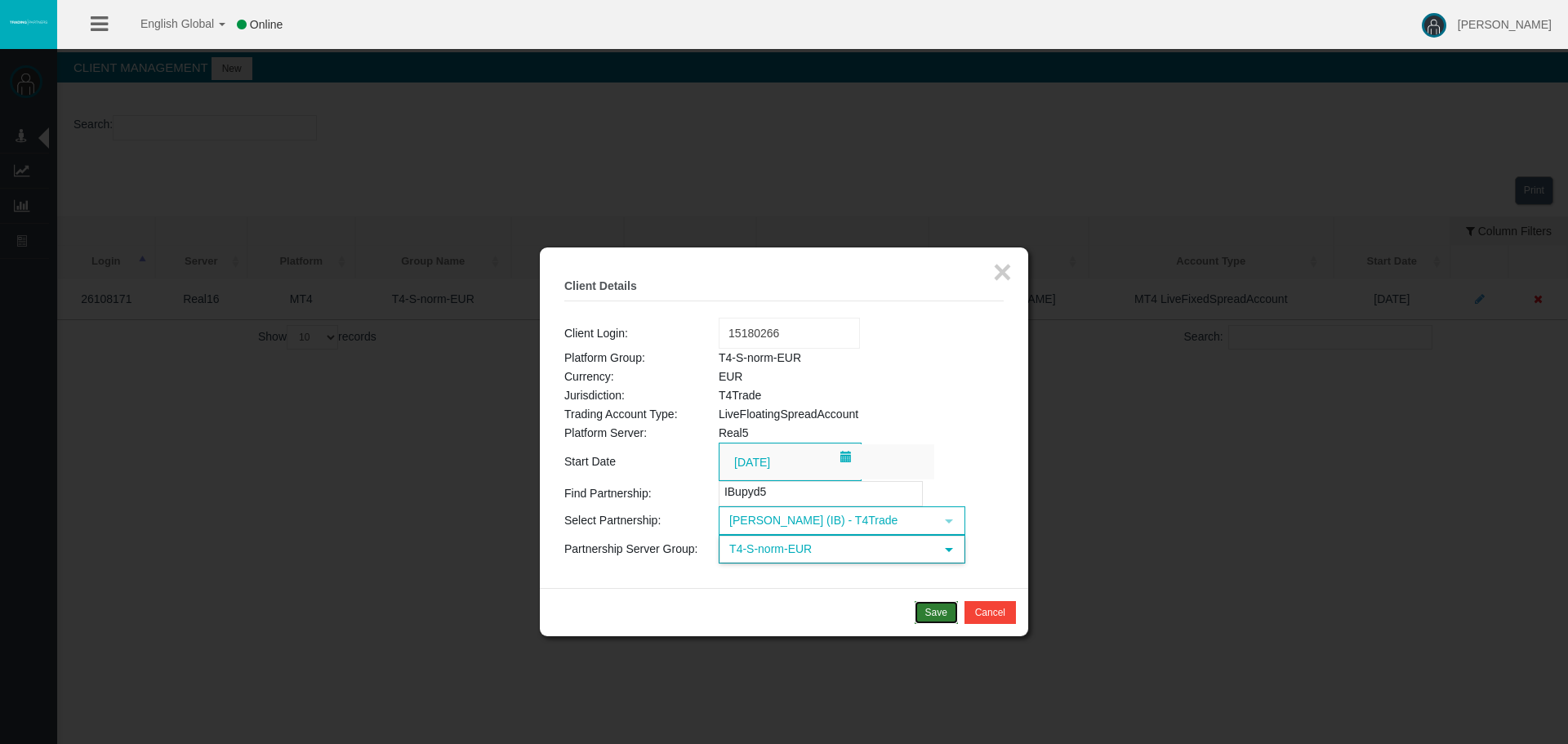
click at [934, 616] on div "Save" at bounding box center [937, 612] width 22 height 15
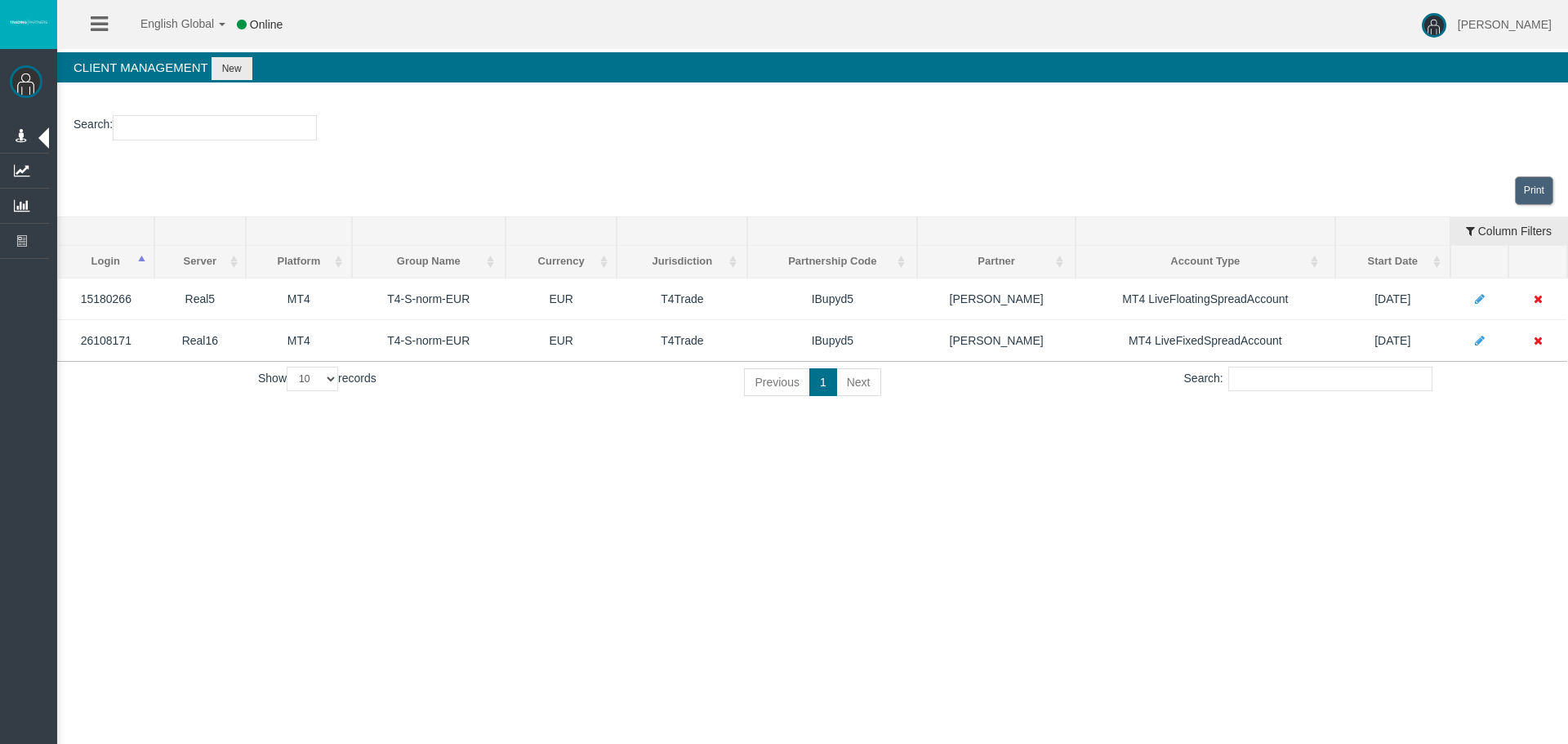
click at [823, 91] on section "Client Management New Search : Loading... Print Login Server Platform Platform …" at bounding box center [813, 236] width 1511 height 367
